Goal: Task Accomplishment & Management: Manage account settings

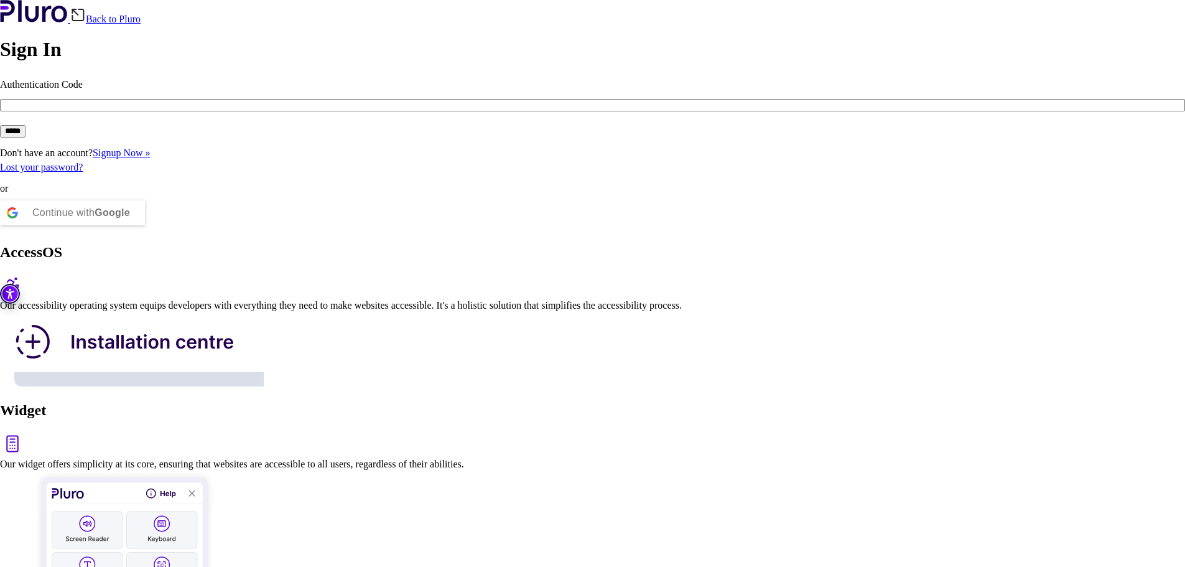
click at [155, 111] on input "Authentication Code" at bounding box center [592, 105] width 1185 height 12
type input "********"
click at [26, 137] on input "*****" at bounding box center [13, 131] width 26 height 12
